Goal: Task Accomplishment & Management: Manage account settings

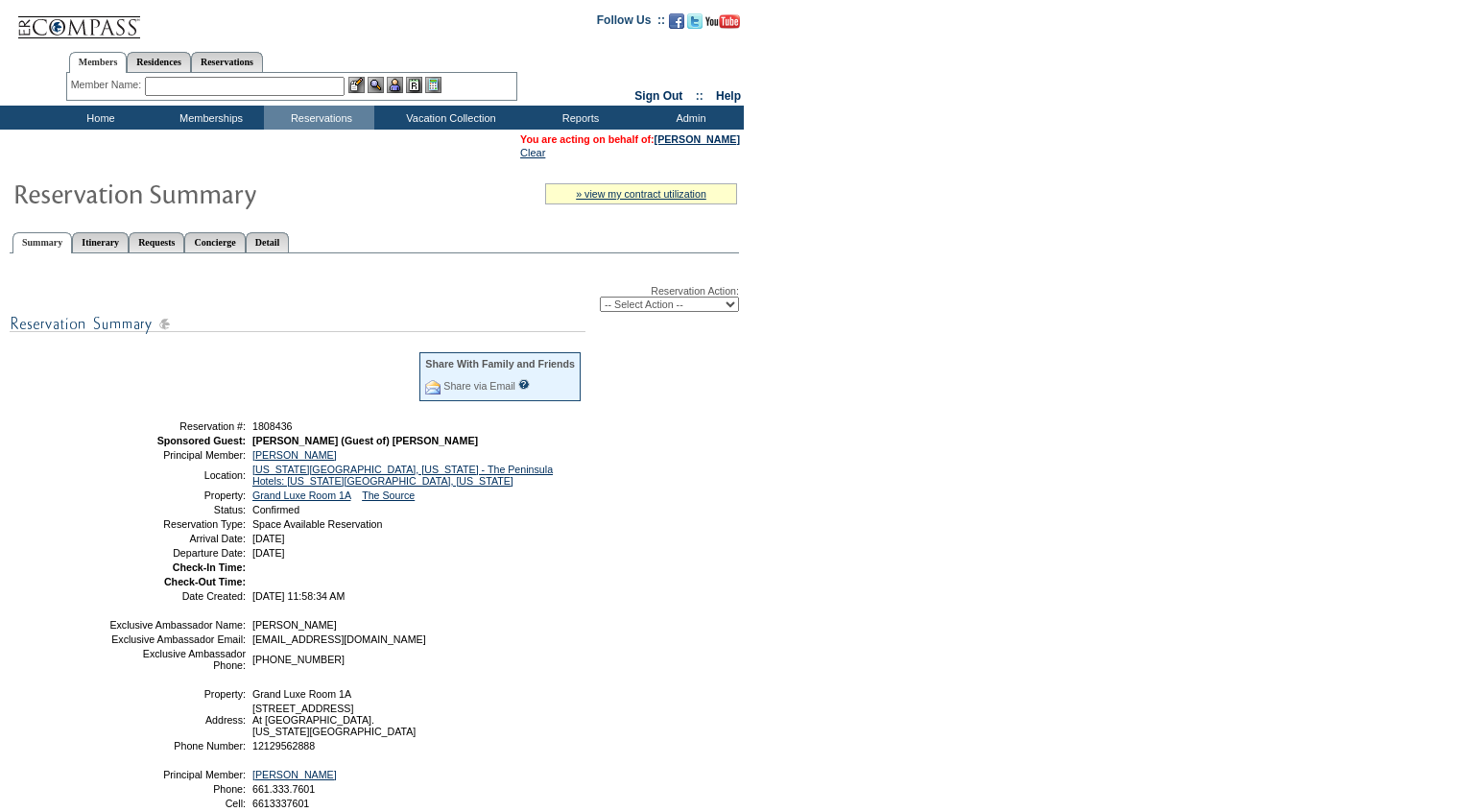
click at [653, 312] on select "-- Select Action -- Modify Reservation Dates Modify Reservation Cost Modify Occ…" at bounding box center [669, 305] width 139 height 16
select select "ChangeDates"
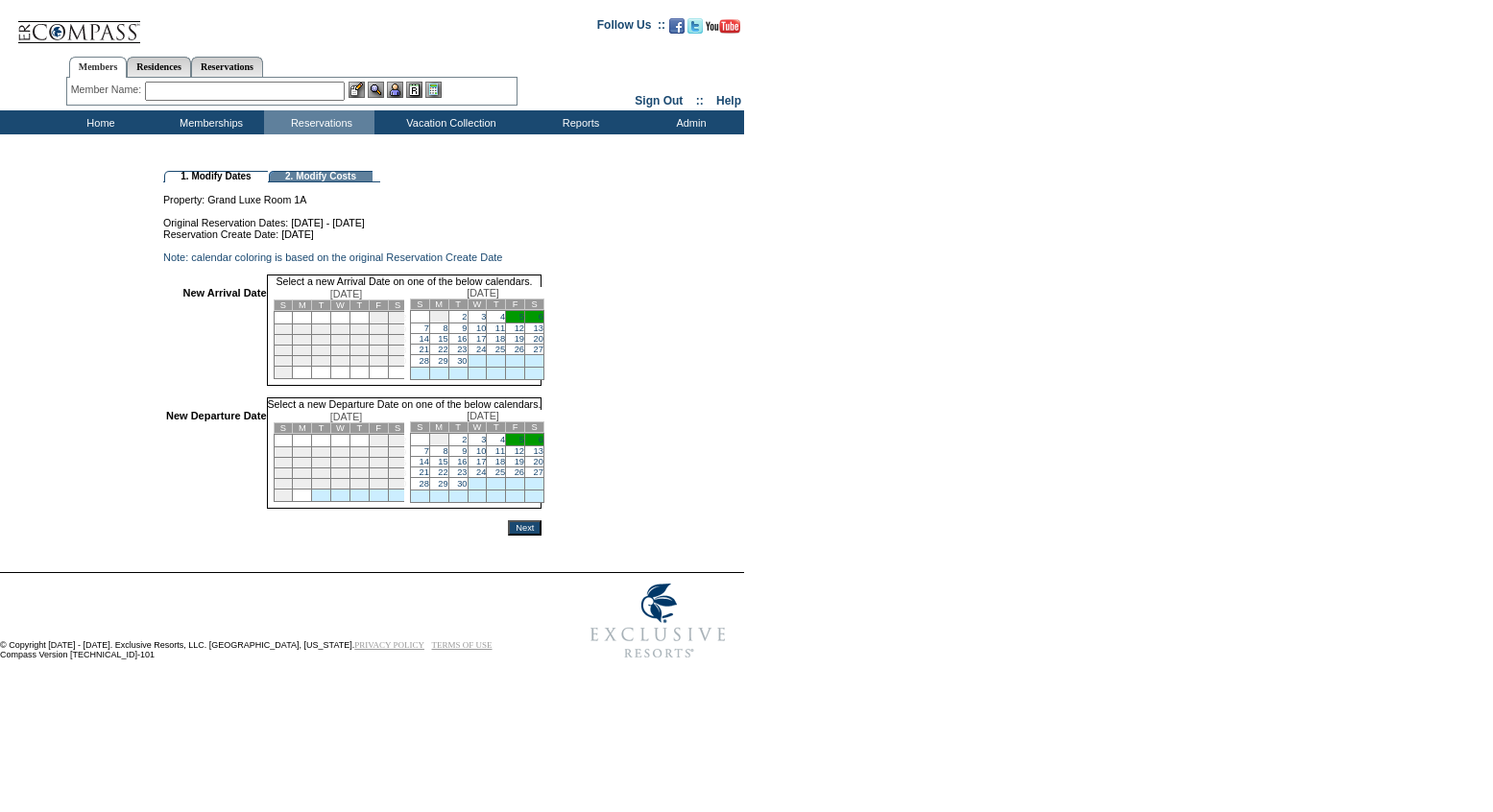
click at [524, 322] on link "5" at bounding box center [521, 317] width 5 height 10
